Goal: Information Seeking & Learning: Learn about a topic

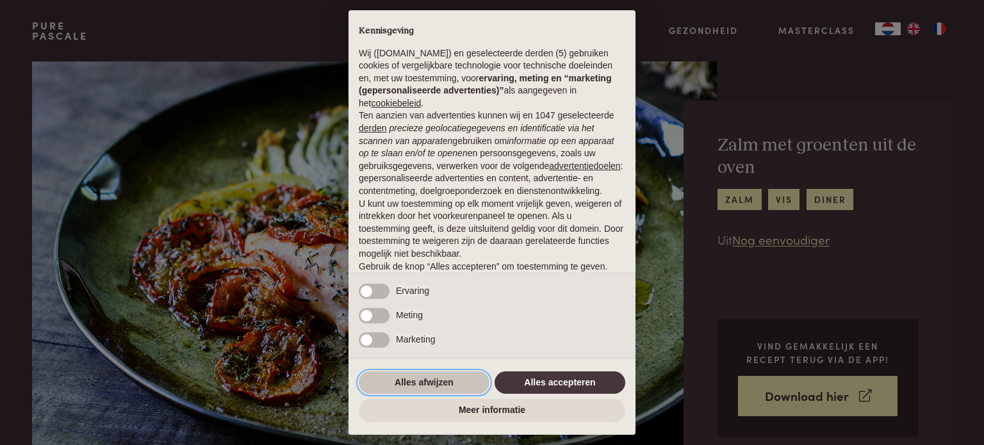
click at [405, 379] on button "Alles afwijzen" at bounding box center [424, 382] width 131 height 23
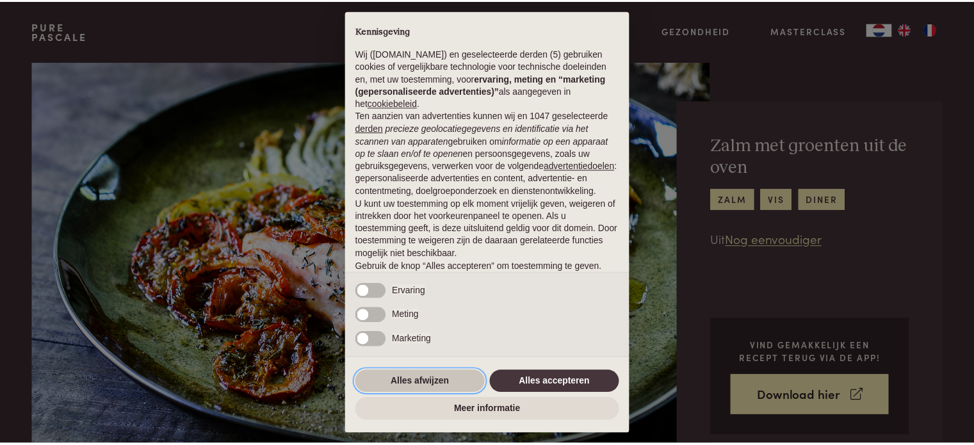
scroll to position [69, 0]
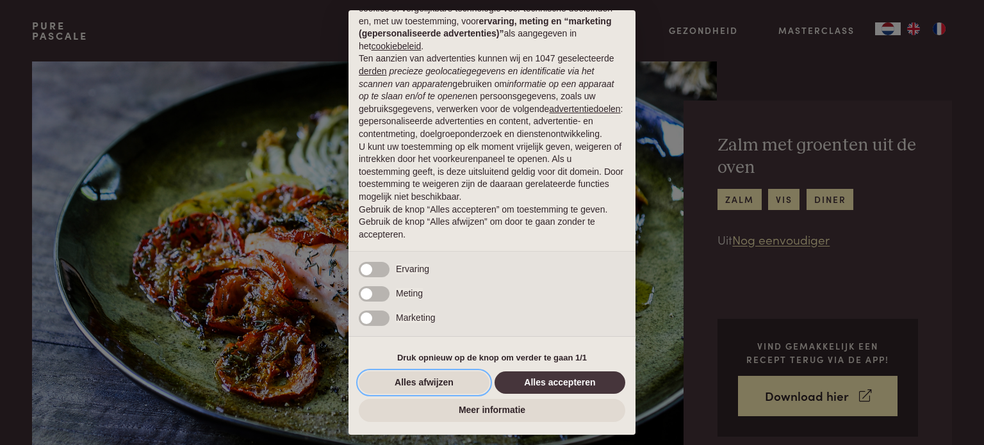
click at [405, 379] on button "Alles afwijzen" at bounding box center [424, 382] width 131 height 23
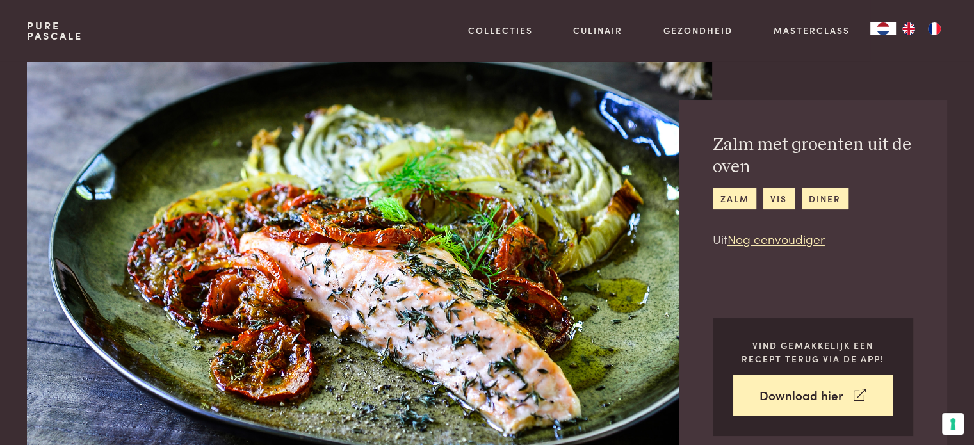
scroll to position [0, 0]
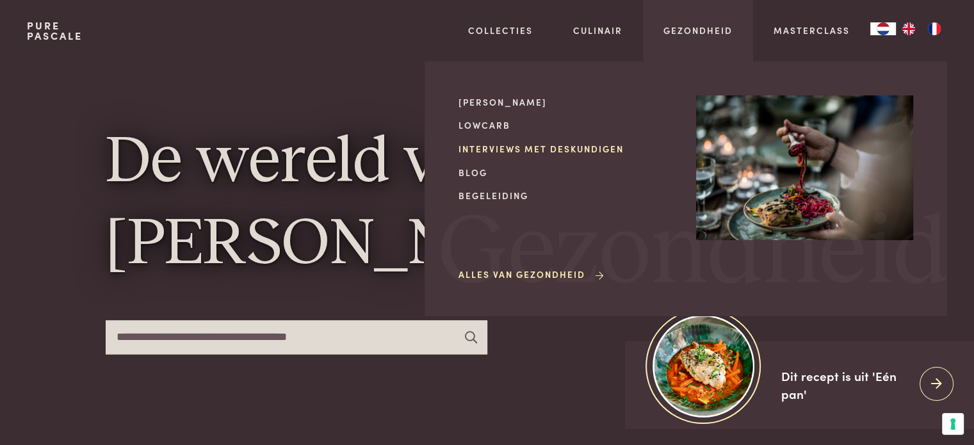
click at [502, 150] on link "Interviews met deskundigen" at bounding box center [566, 148] width 217 height 13
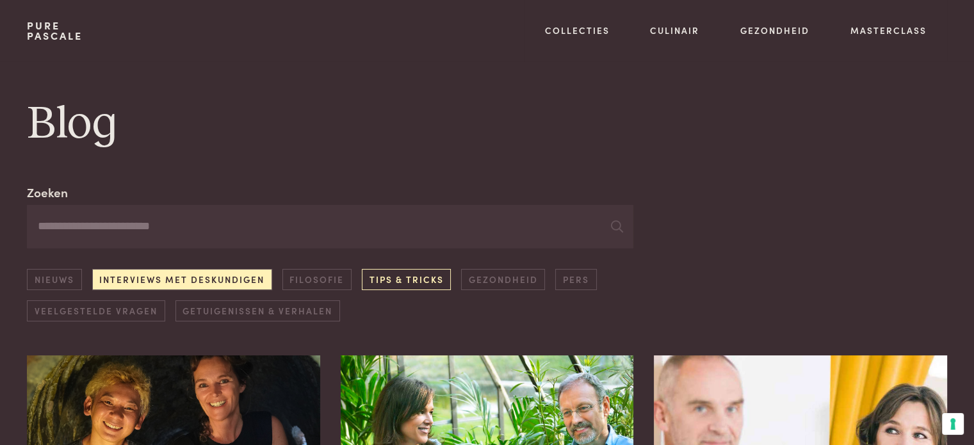
click at [389, 282] on link "Tips & Tricks" at bounding box center [406, 279] width 89 height 21
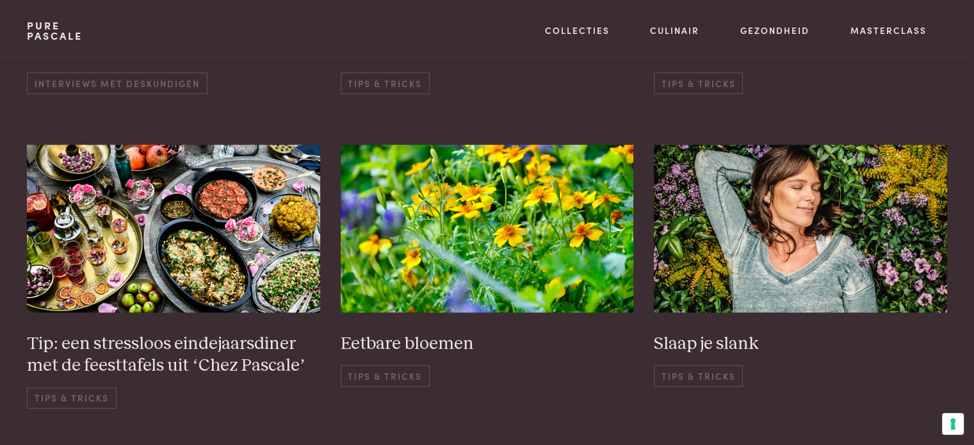
scroll to position [926, 0]
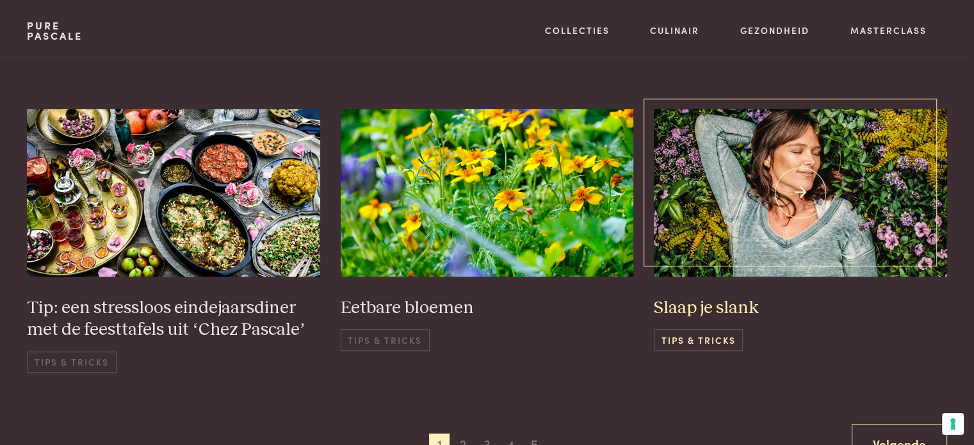
click at [692, 336] on span "Tips & Tricks" at bounding box center [698, 339] width 89 height 21
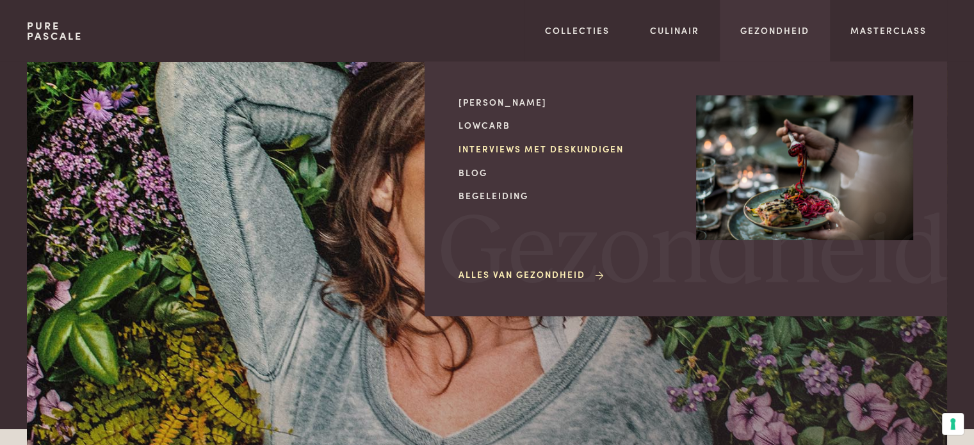
click at [567, 147] on link "Interviews met deskundigen" at bounding box center [566, 148] width 217 height 13
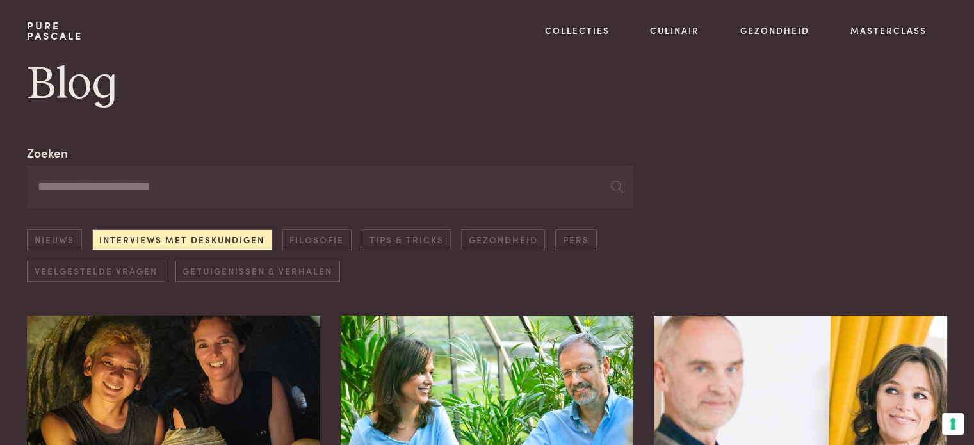
scroll to position [26, 0]
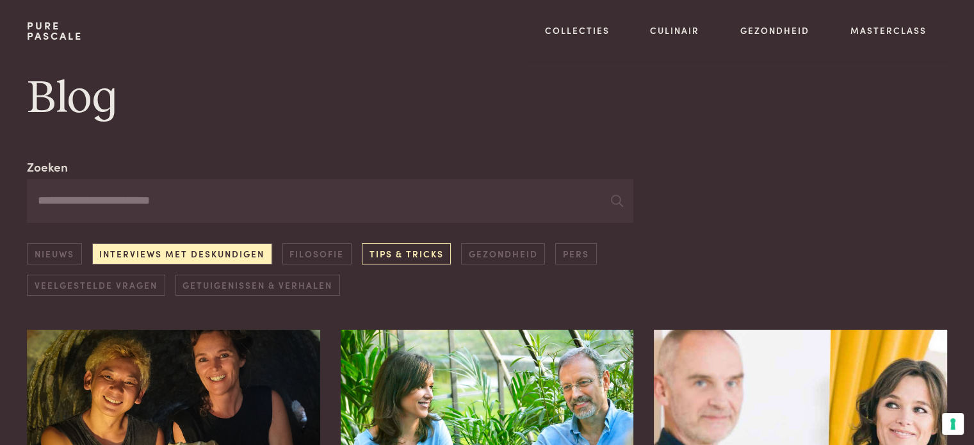
click at [391, 258] on link "Tips & Tricks" at bounding box center [406, 253] width 89 height 21
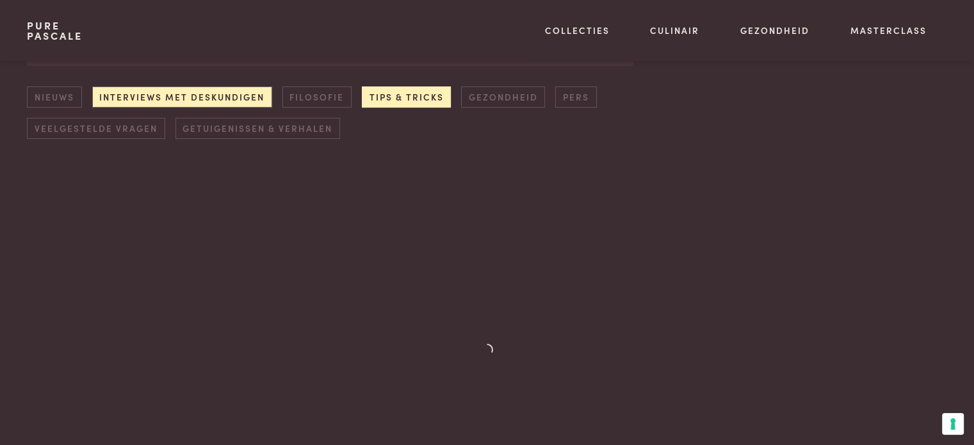
scroll to position [183, 0]
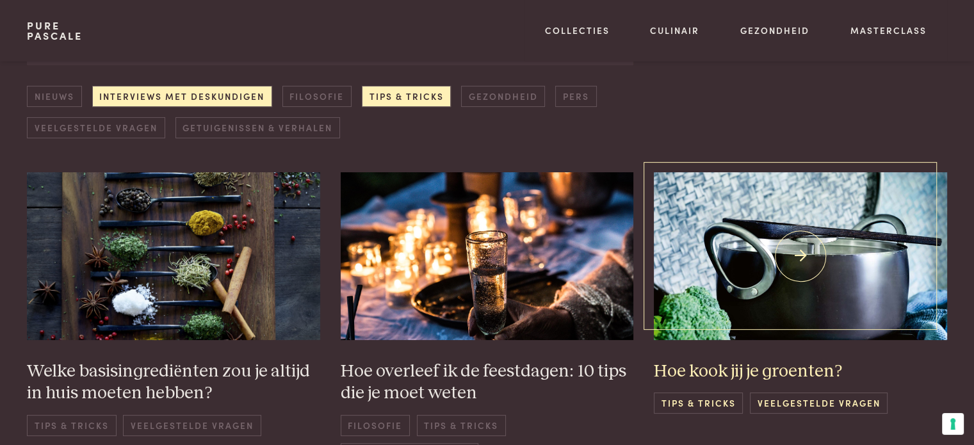
click at [797, 273] on img at bounding box center [800, 255] width 293 height 167
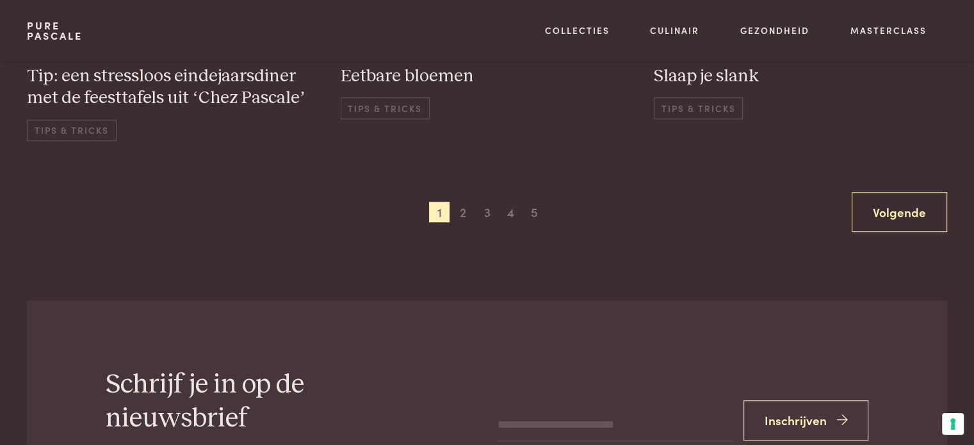
scroll to position [1156, 0]
drag, startPoint x: 469, startPoint y: 218, endPoint x: 460, endPoint y: 209, distance: 12.7
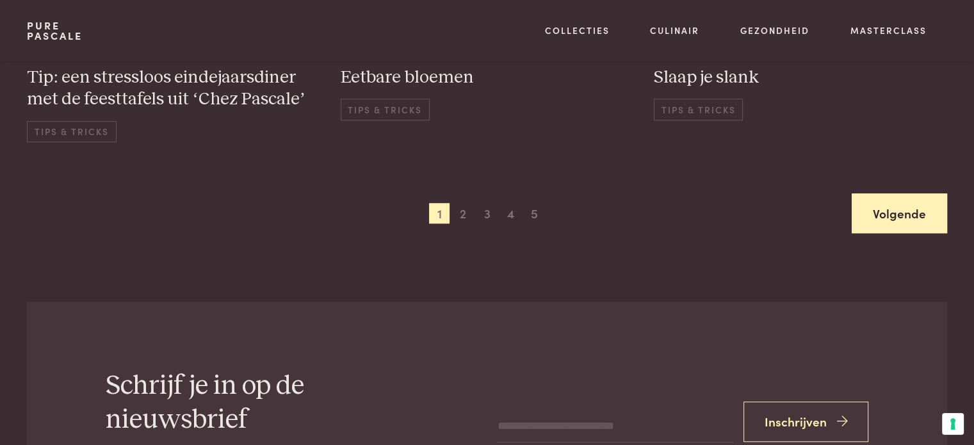
drag, startPoint x: 460, startPoint y: 209, endPoint x: 912, endPoint y: 212, distance: 451.4
click at [912, 212] on link "Volgende" at bounding box center [899, 213] width 95 height 40
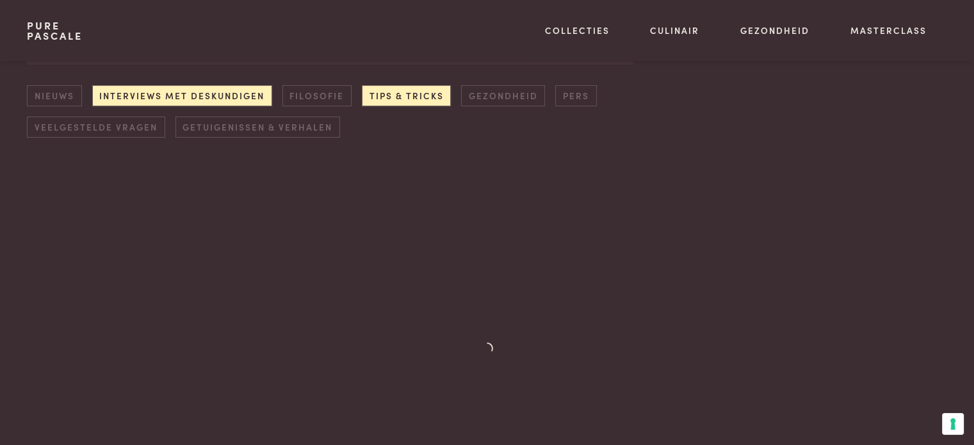
scroll to position [183, 0]
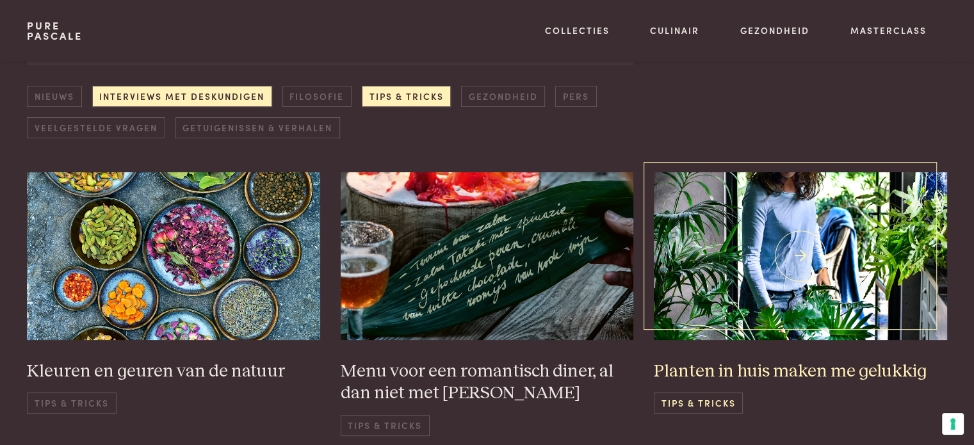
click at [804, 253] on img at bounding box center [800, 255] width 293 height 167
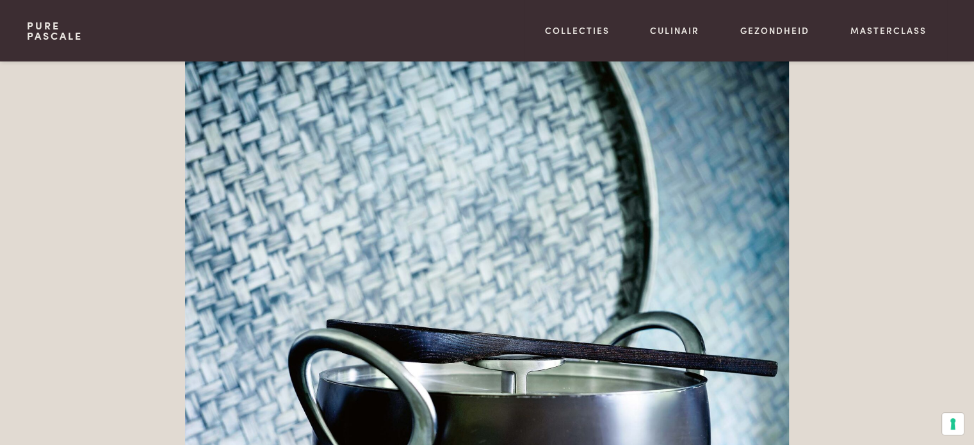
scroll to position [1639, 0]
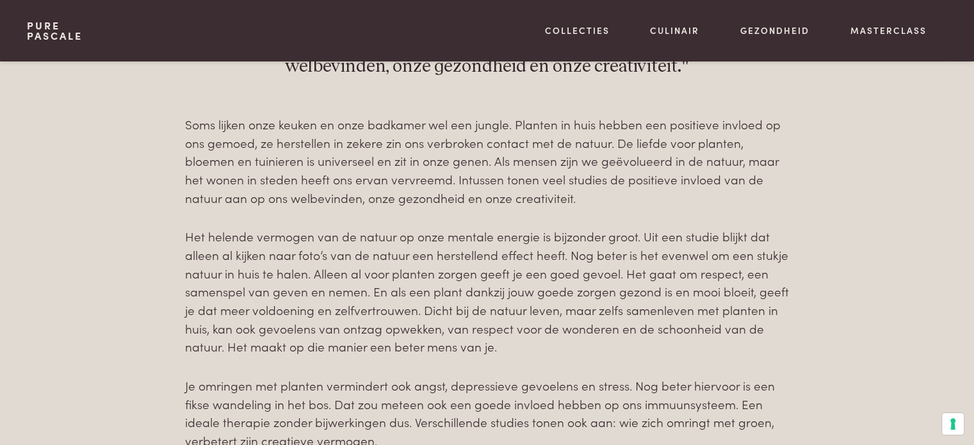
scroll to position [692, 0]
